Goal: Transaction & Acquisition: Purchase product/service

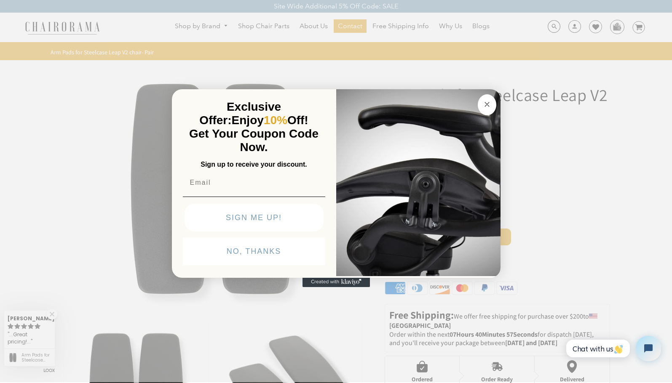
click at [494, 99] on button "Close dialog" at bounding box center [487, 104] width 19 height 21
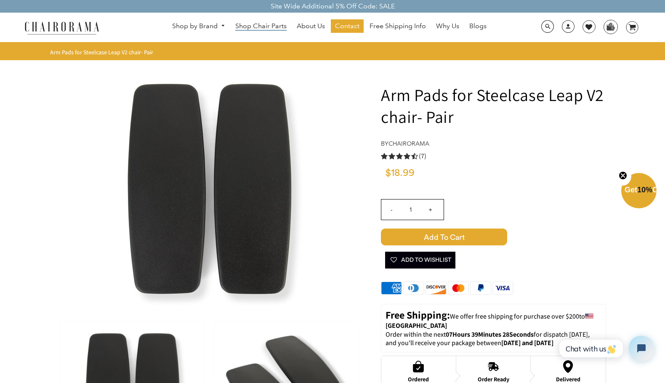
click at [268, 25] on span "Shop Chair Parts" at bounding box center [260, 26] width 51 height 9
